Goal: Information Seeking & Learning: Find specific page/section

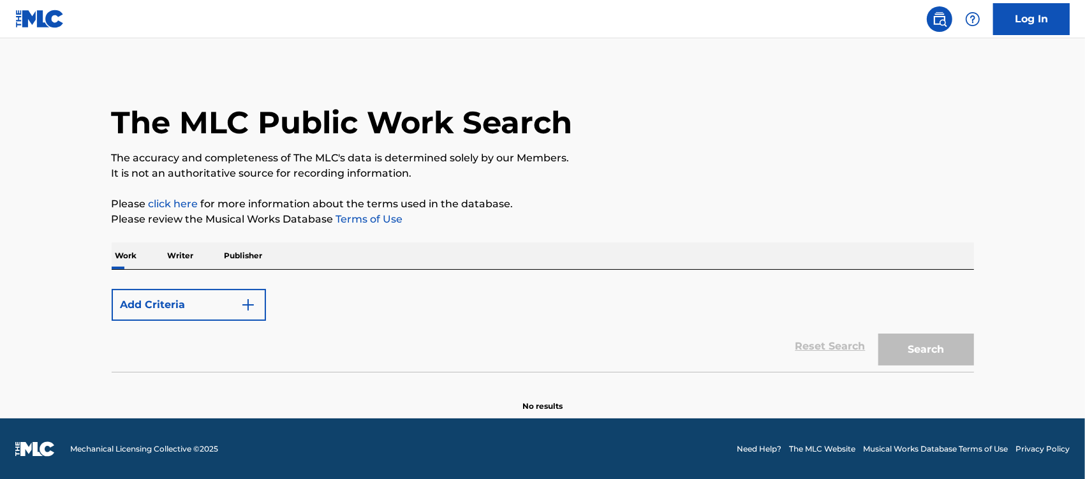
scroll to position [1, 0]
click at [126, 251] on p "Work" at bounding box center [126, 255] width 29 height 27
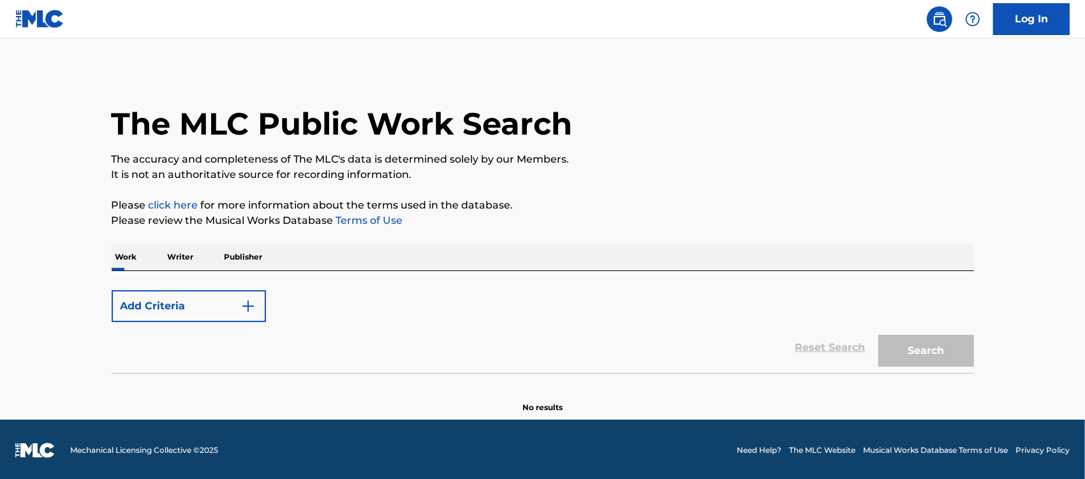
click at [937, 349] on div "Search" at bounding box center [923, 347] width 102 height 51
click at [186, 307] on button "Add Criteria" at bounding box center [189, 306] width 154 height 32
click at [255, 305] on img "Search Form" at bounding box center [248, 306] width 15 height 15
click at [179, 259] on p "Writer" at bounding box center [181, 257] width 34 height 27
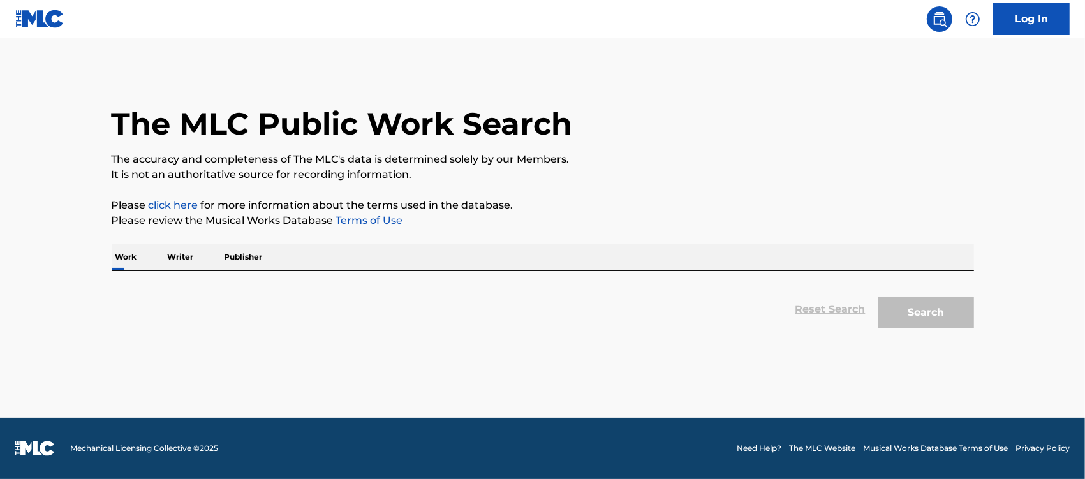
click at [186, 249] on p "Writer" at bounding box center [181, 257] width 34 height 27
click at [176, 201] on link "click here" at bounding box center [174, 205] width 50 height 12
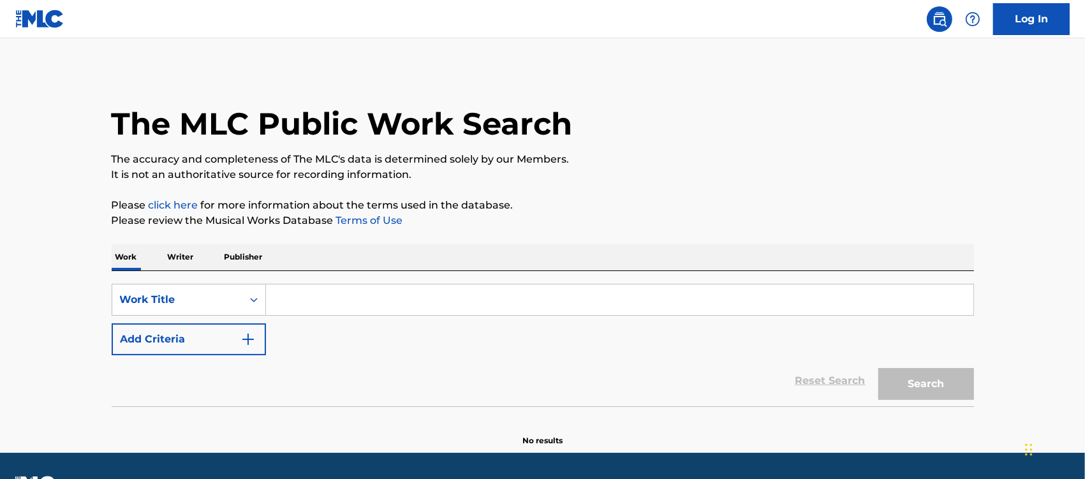
click at [390, 302] on input "Search Form" at bounding box center [620, 300] width 708 height 31
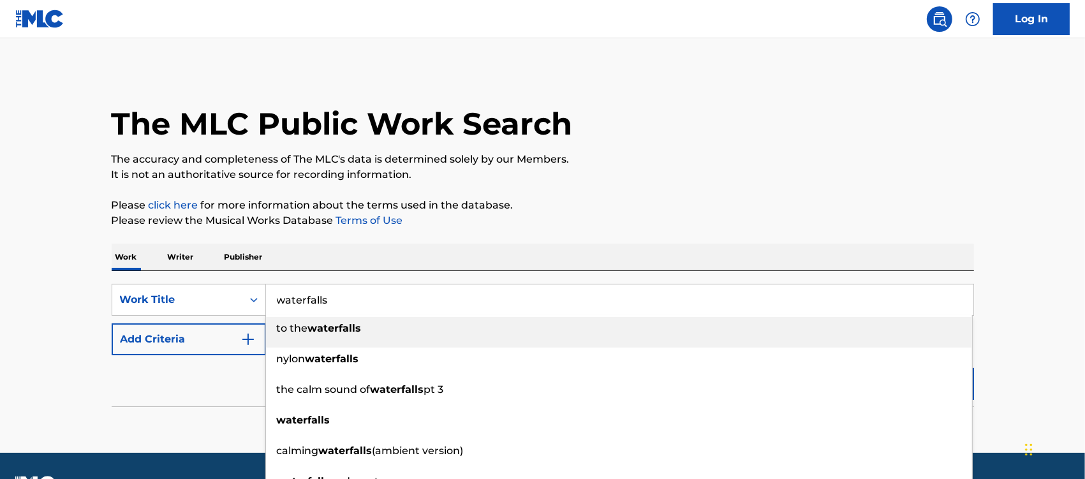
type input "waterfalls"
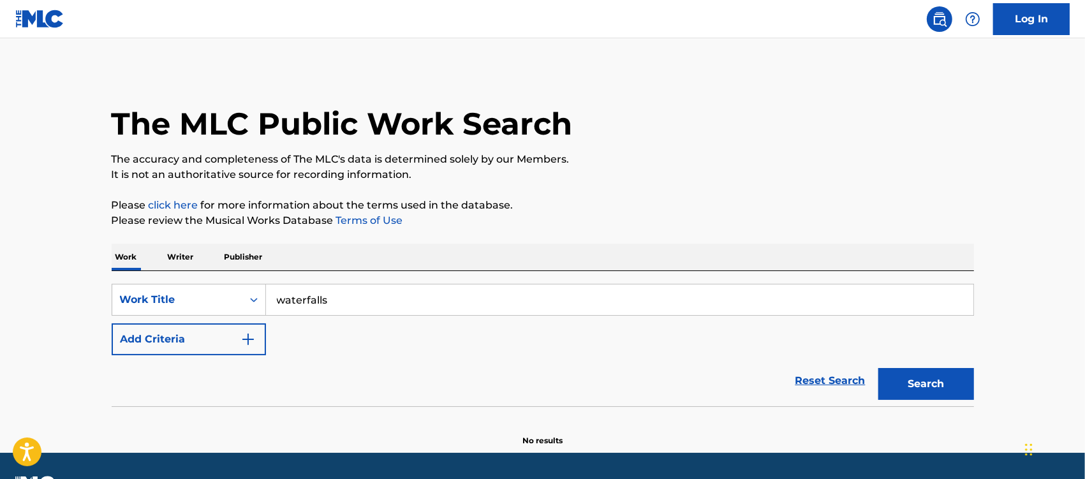
click at [905, 387] on button "Search" at bounding box center [926, 384] width 96 height 32
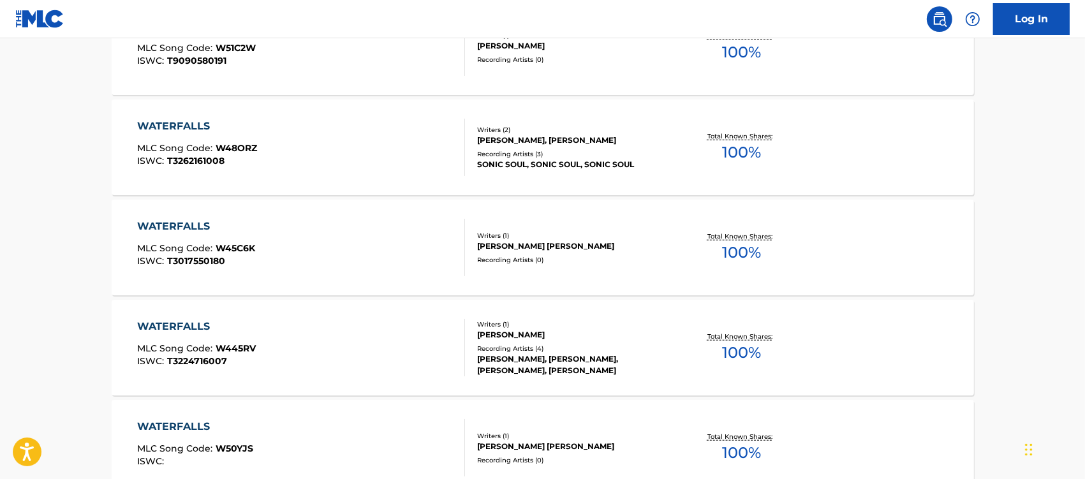
scroll to position [1083, 0]
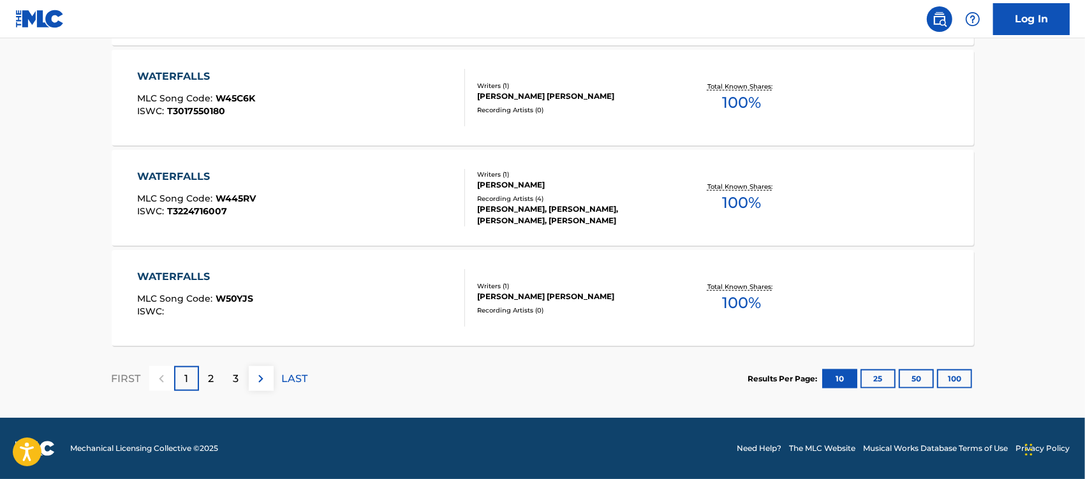
click at [222, 377] on div "2" at bounding box center [211, 378] width 25 height 25
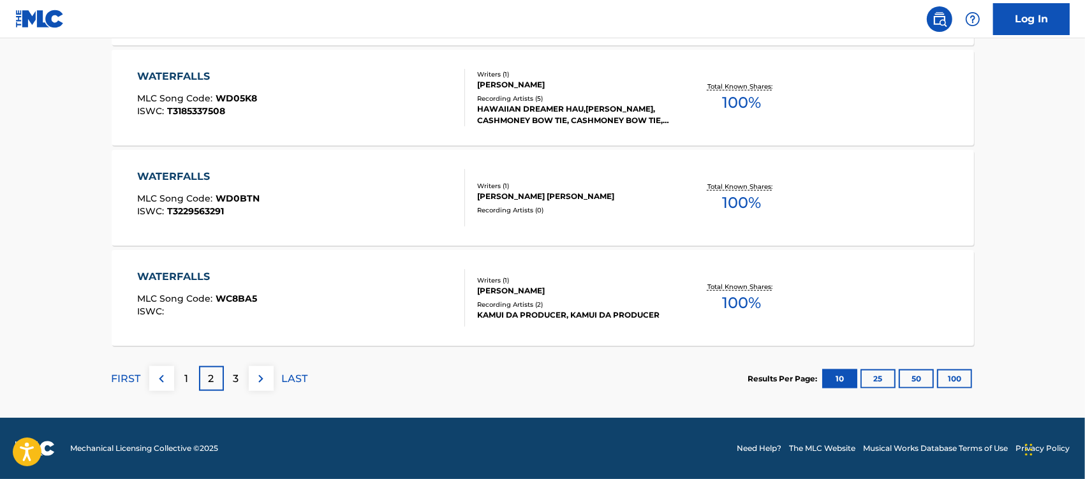
click at [247, 376] on div "3" at bounding box center [236, 378] width 25 height 25
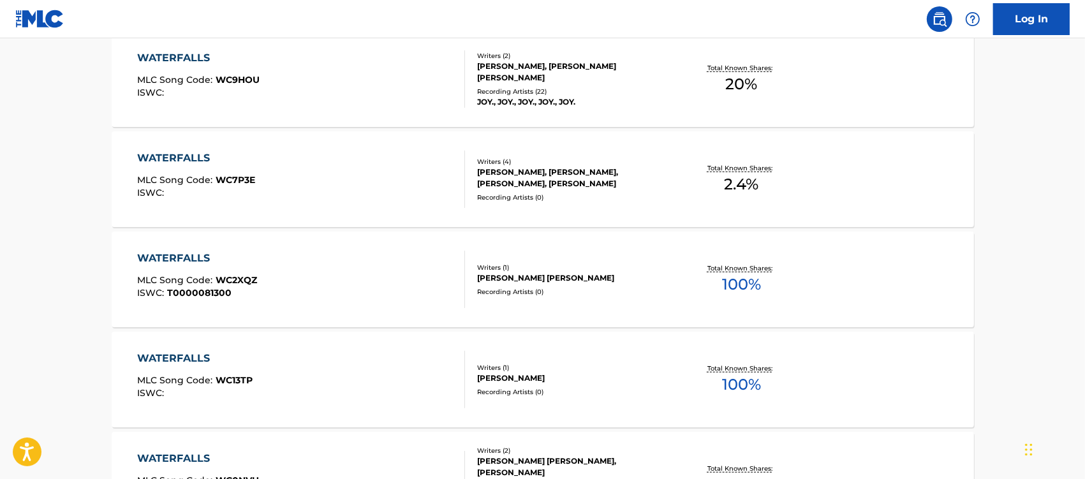
scroll to position [1003, 0]
